Goal: Task Accomplishment & Management: Manage account settings

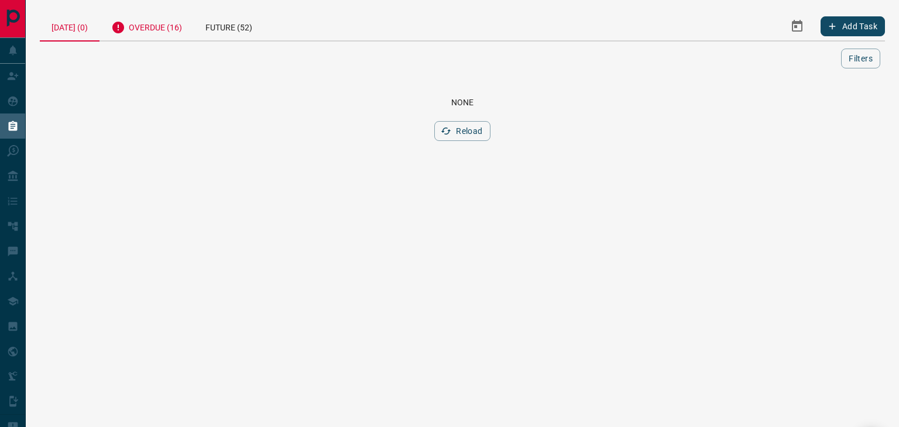
click at [166, 26] on div "Overdue (16)" at bounding box center [147, 26] width 94 height 29
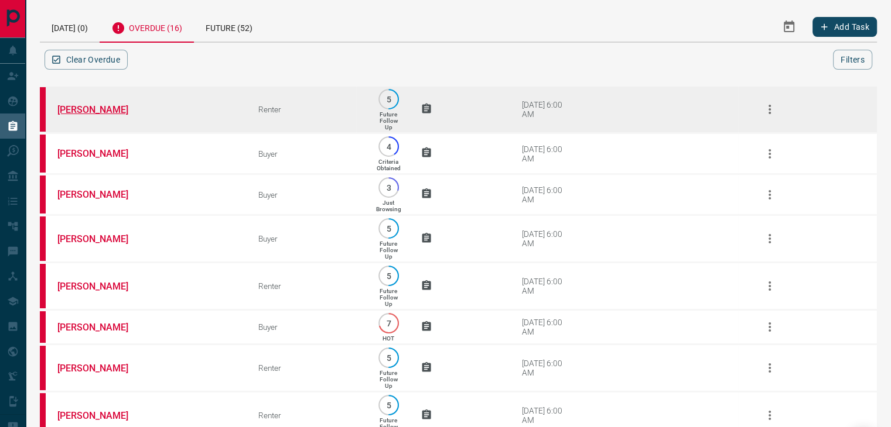
click at [109, 105] on link "[PERSON_NAME]" at bounding box center [101, 109] width 88 height 11
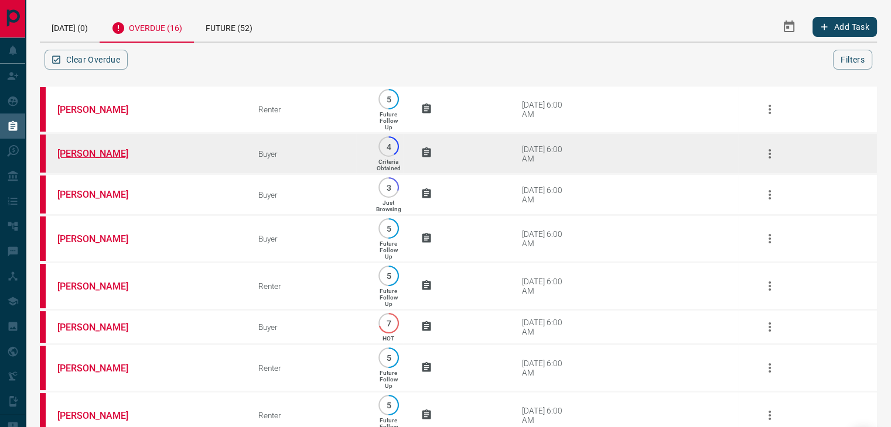
click at [90, 150] on link "[PERSON_NAME]" at bounding box center [101, 153] width 88 height 11
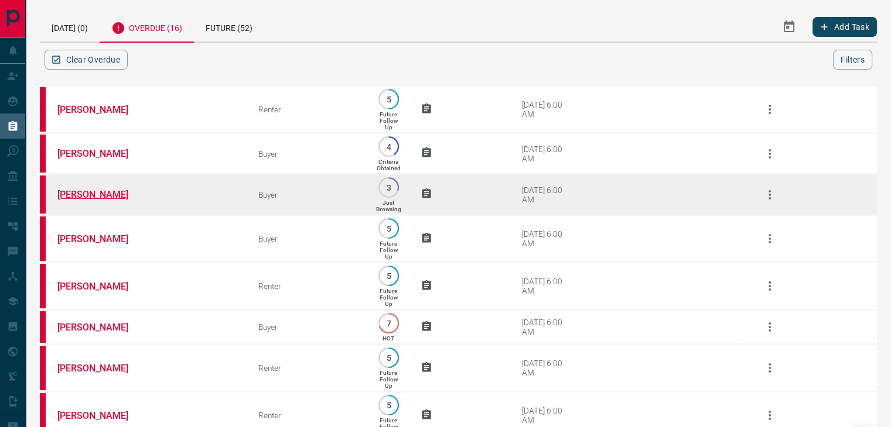
click at [88, 189] on link "[PERSON_NAME]" at bounding box center [101, 194] width 88 height 11
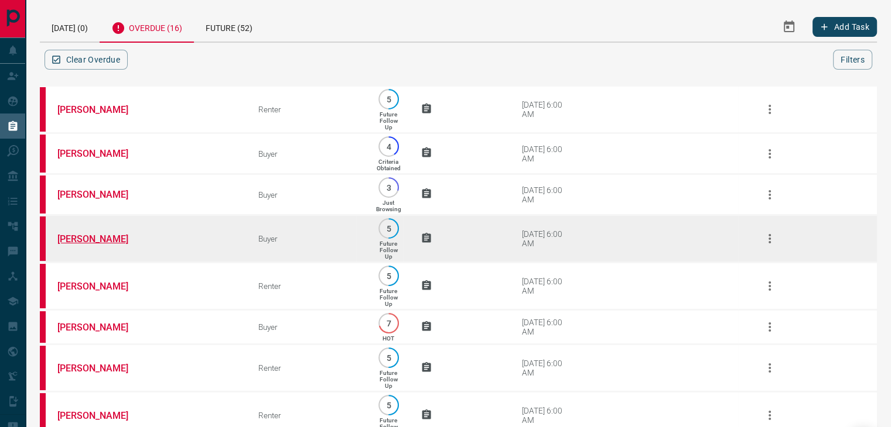
click at [91, 244] on link "[PERSON_NAME]" at bounding box center [101, 239] width 88 height 11
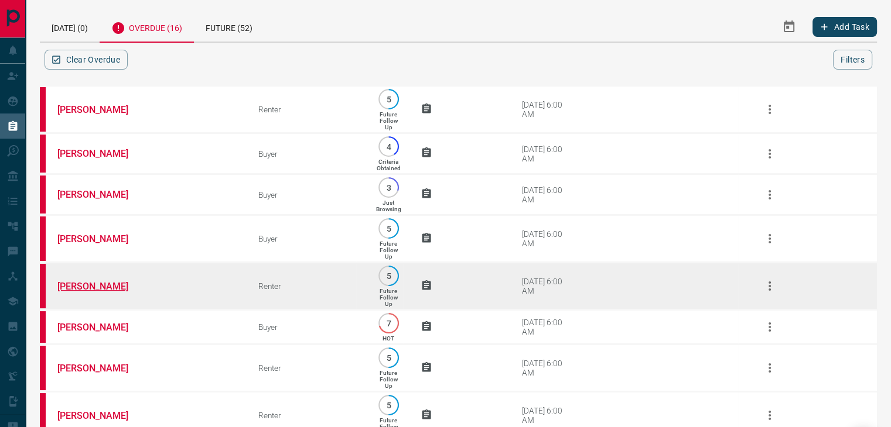
click at [94, 290] on link "[PERSON_NAME]" at bounding box center [101, 286] width 88 height 11
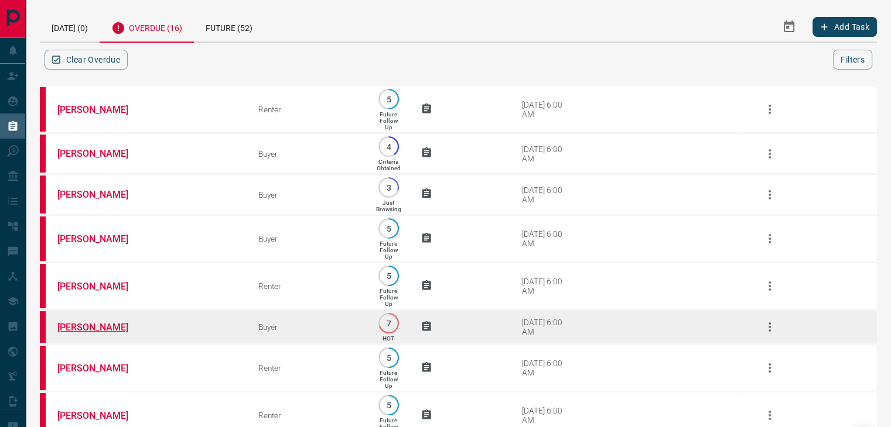
click at [82, 333] on link "[PERSON_NAME]" at bounding box center [101, 327] width 88 height 11
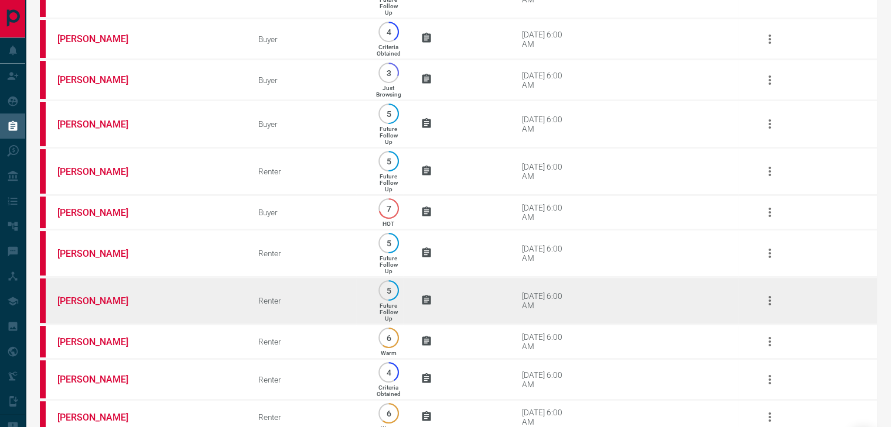
scroll to position [117, 0]
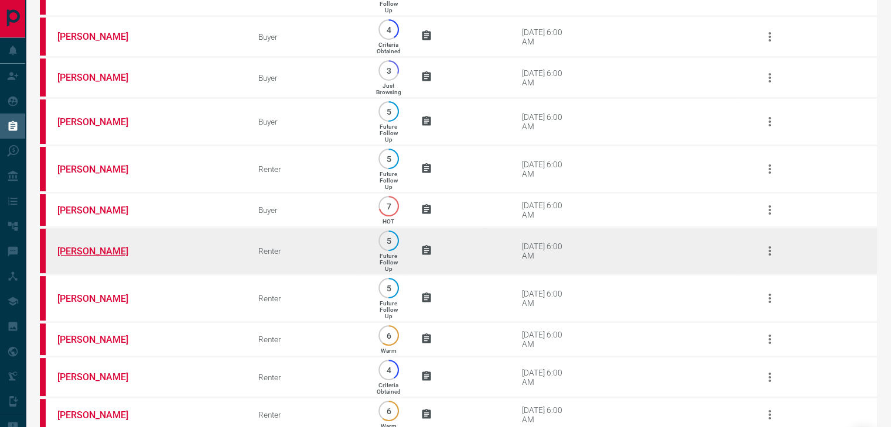
click at [77, 256] on link "[PERSON_NAME]" at bounding box center [101, 251] width 88 height 11
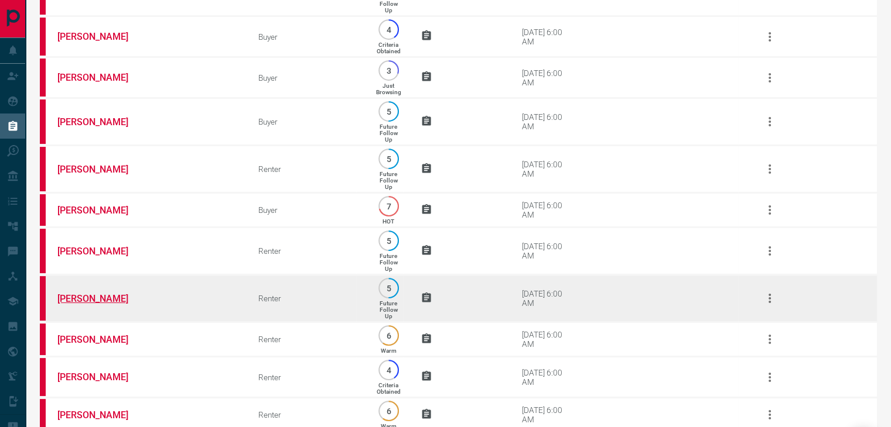
click at [90, 304] on link "[PERSON_NAME]" at bounding box center [101, 298] width 88 height 11
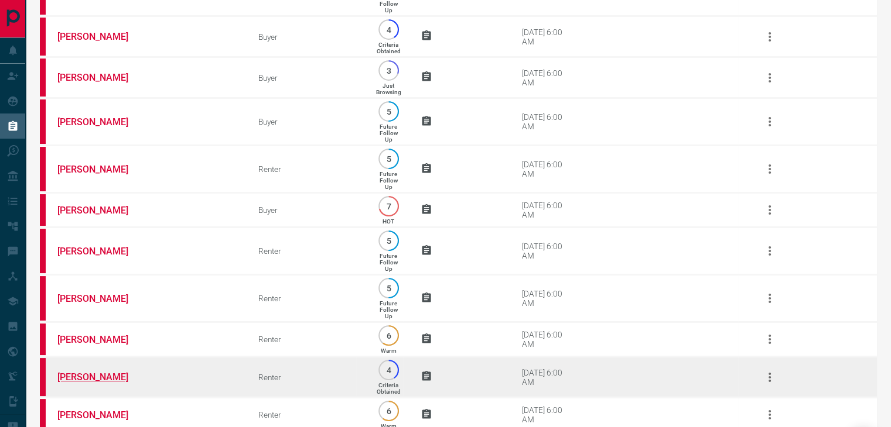
click at [115, 383] on link "[PERSON_NAME]" at bounding box center [101, 377] width 88 height 11
